Goal: Book appointment/travel/reservation

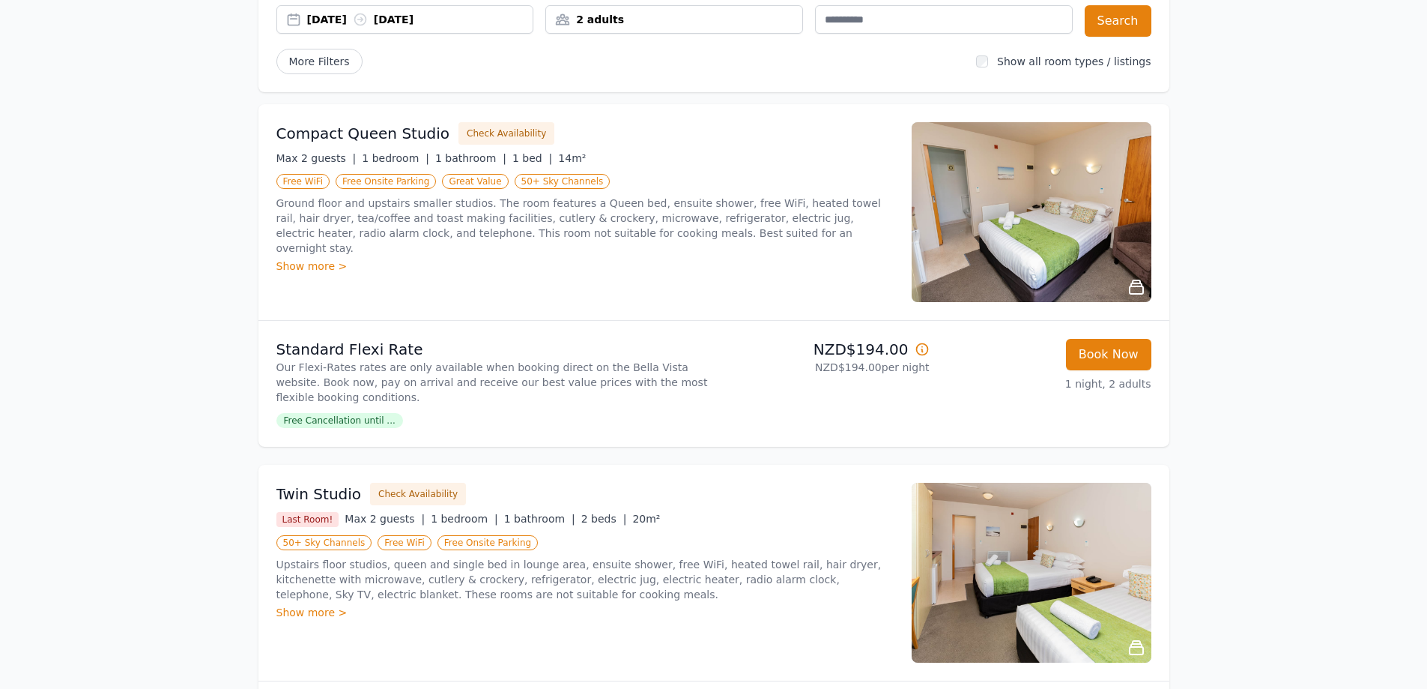
scroll to position [150, 0]
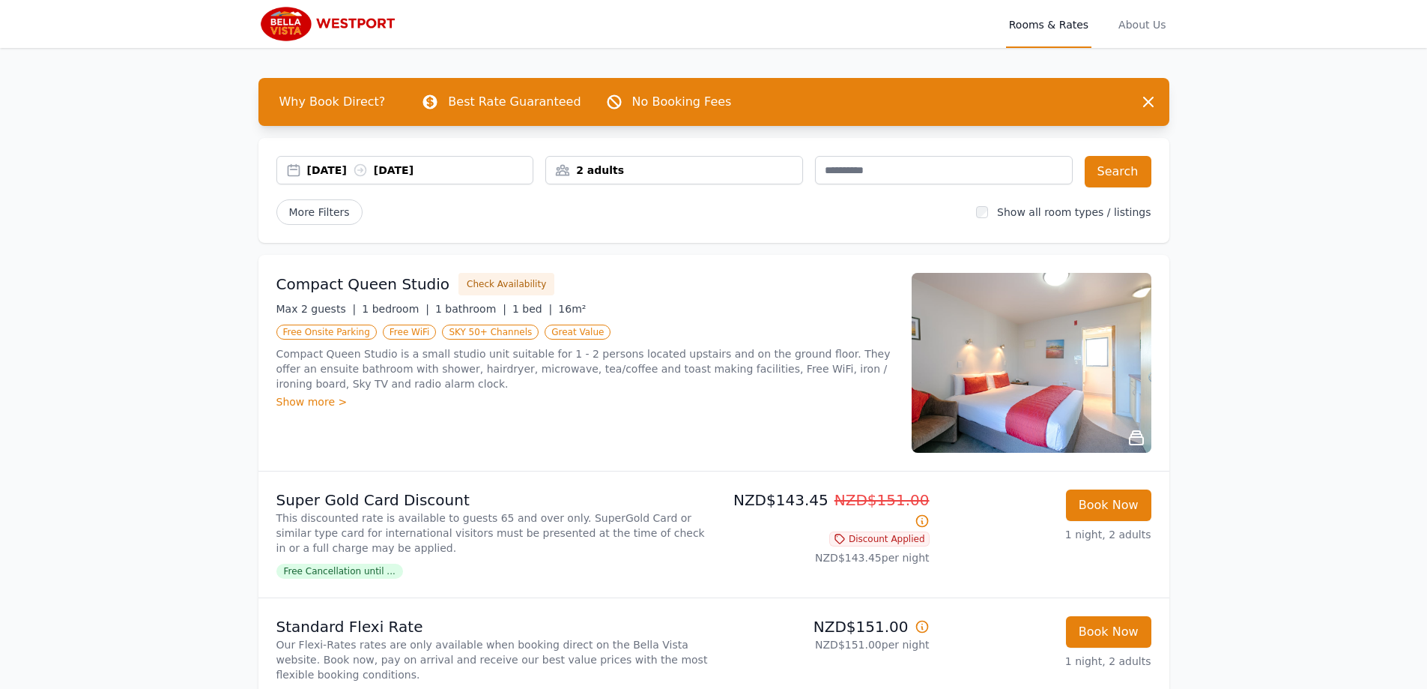
click at [448, 184] on div "07 Oct 2025 08 Oct 2025" at bounding box center [405, 171] width 258 height 31
click at [453, 175] on div "07 Oct 2025 08 Oct 2025" at bounding box center [420, 170] width 226 height 15
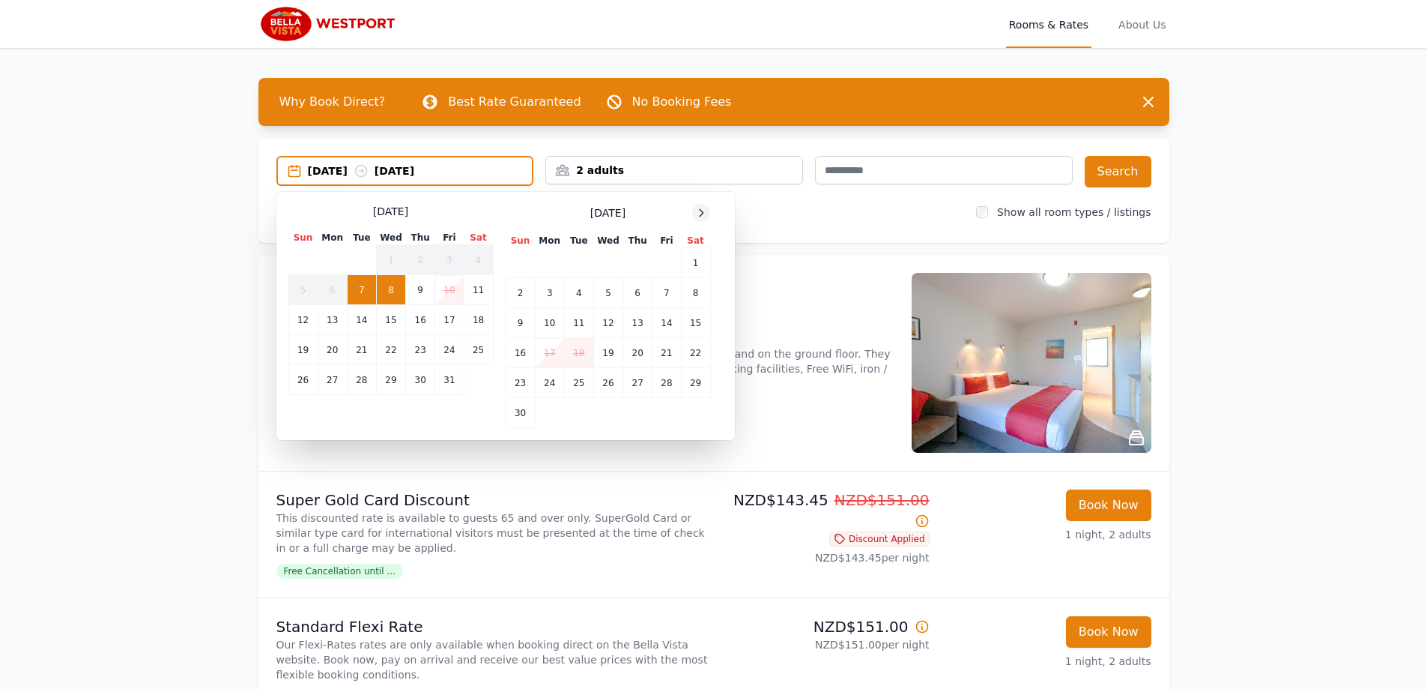
click at [703, 216] on icon at bounding box center [701, 213] width 12 height 12
